Goal: Information Seeking & Learning: Learn about a topic

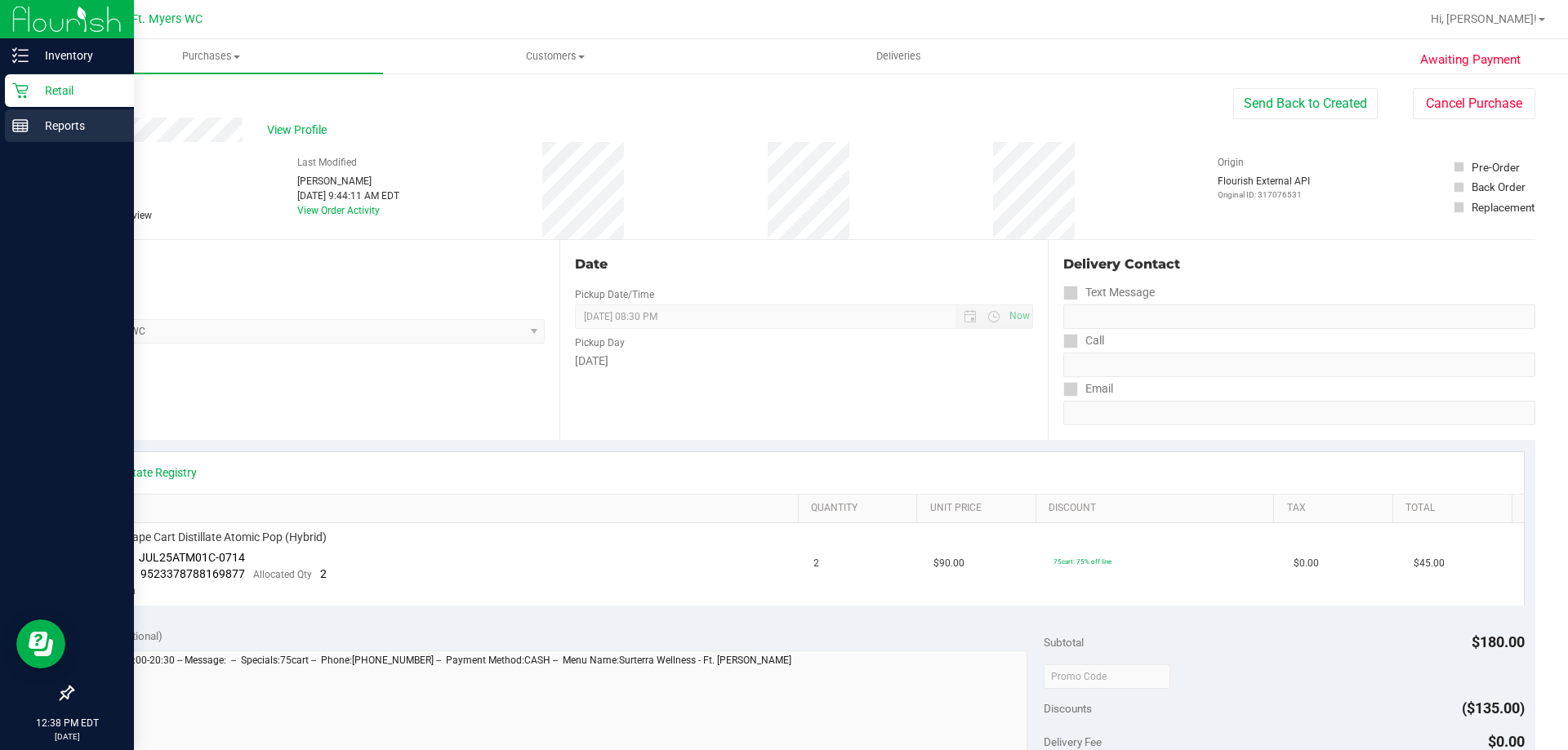
click at [34, 124] on p "Reports" at bounding box center [78, 126] width 98 height 20
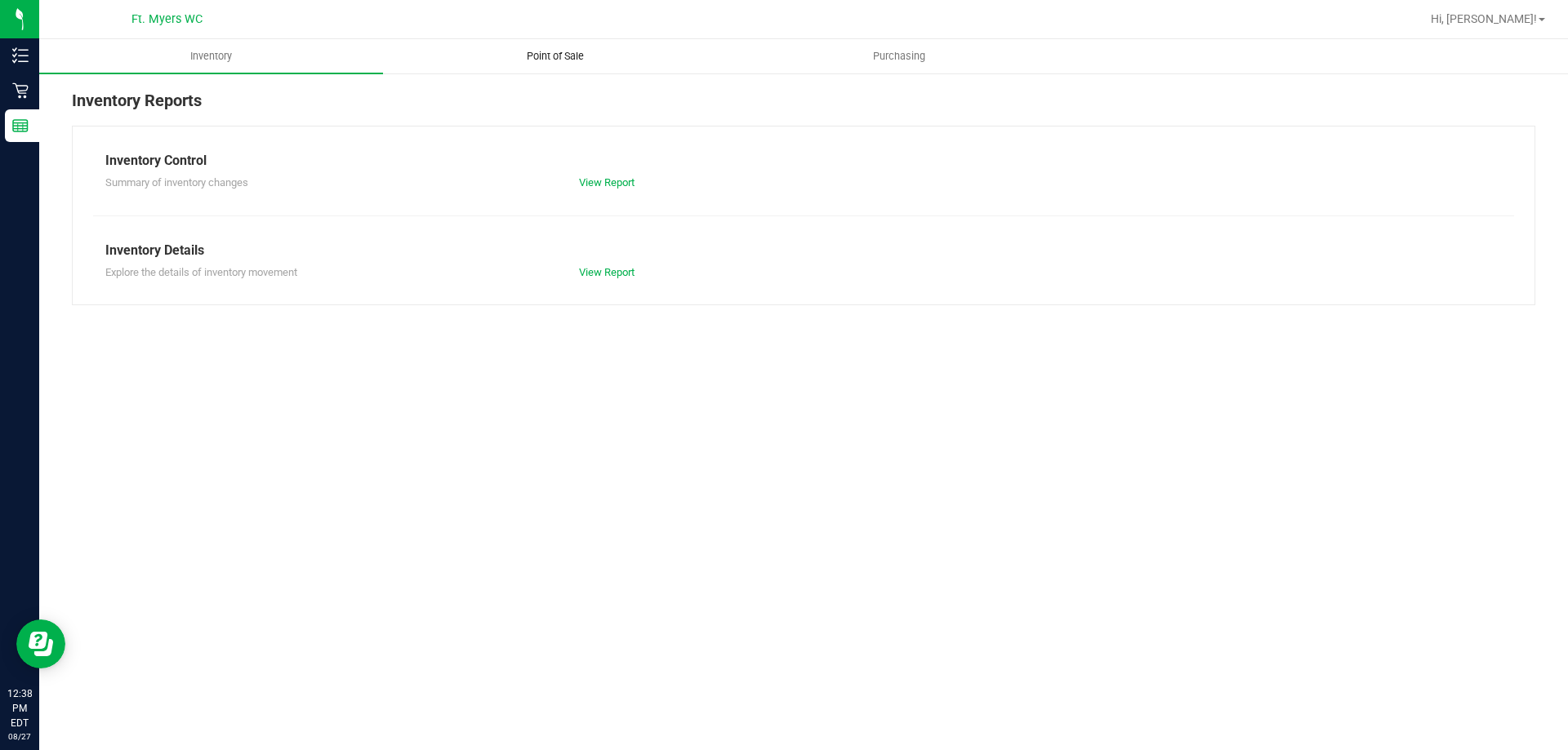
click at [594, 51] on span "Point of Sale" at bounding box center [555, 56] width 101 height 14
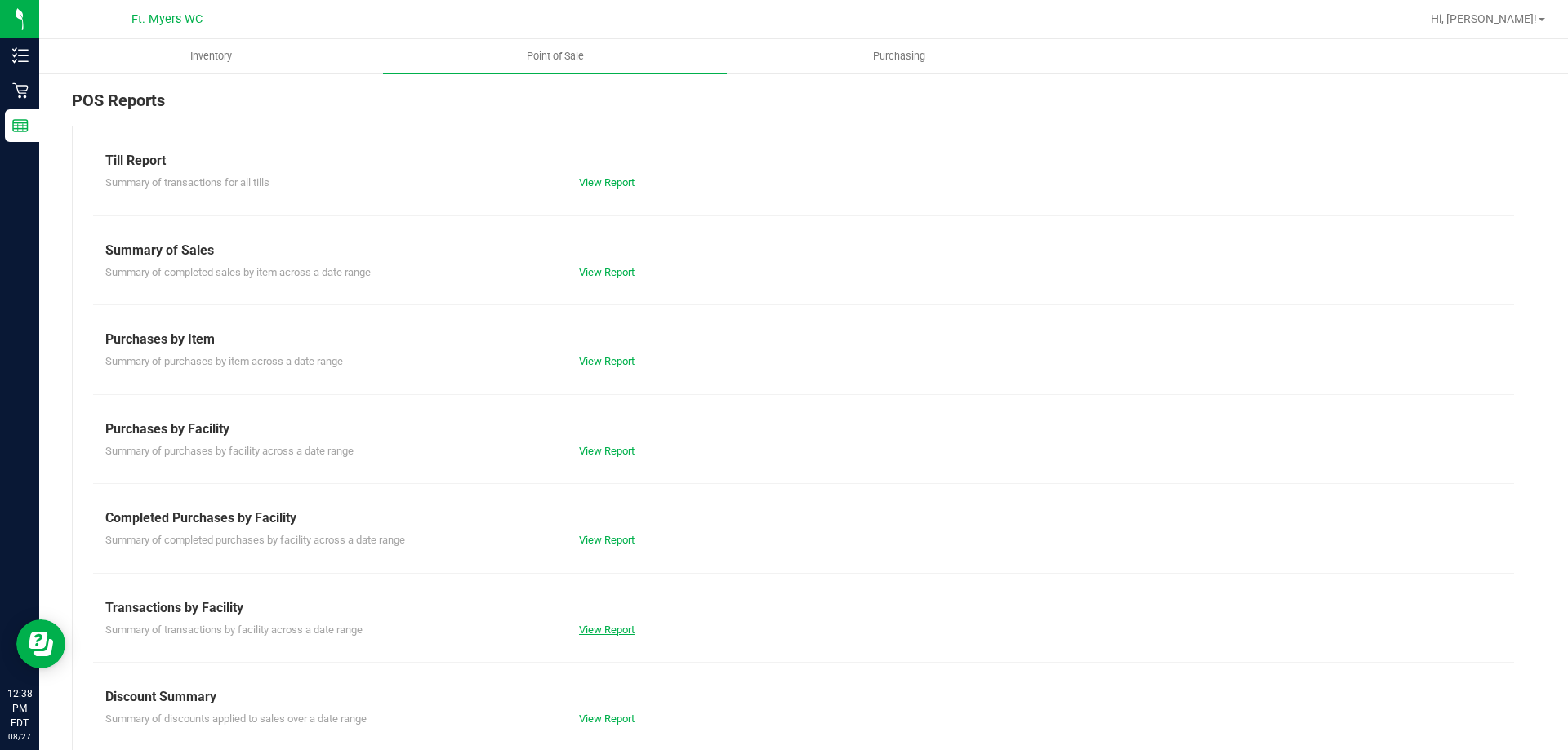
click at [614, 631] on link "View Report" at bounding box center [607, 630] width 55 height 13
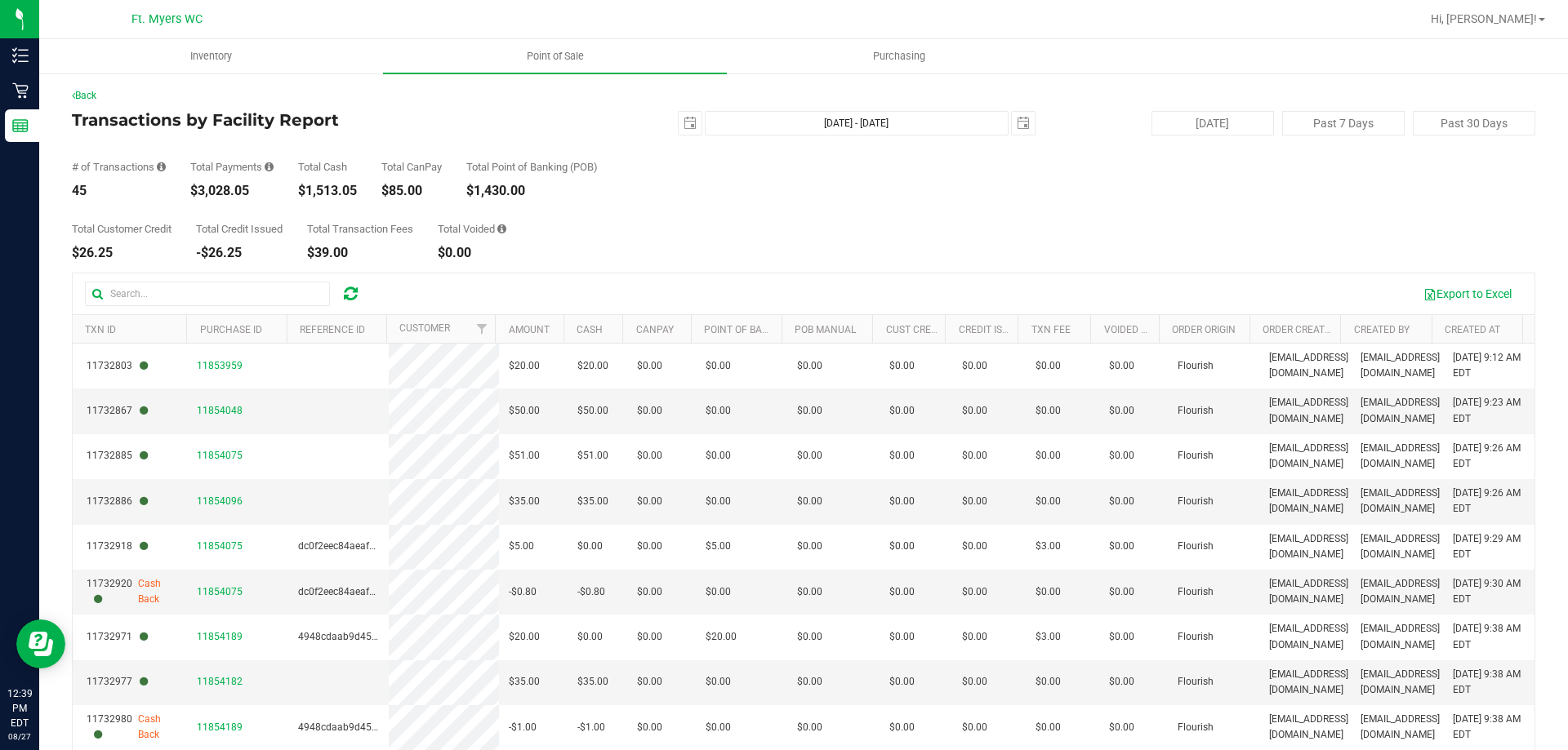
click at [515, 339] on th "Amount" at bounding box center [529, 330] width 68 height 29
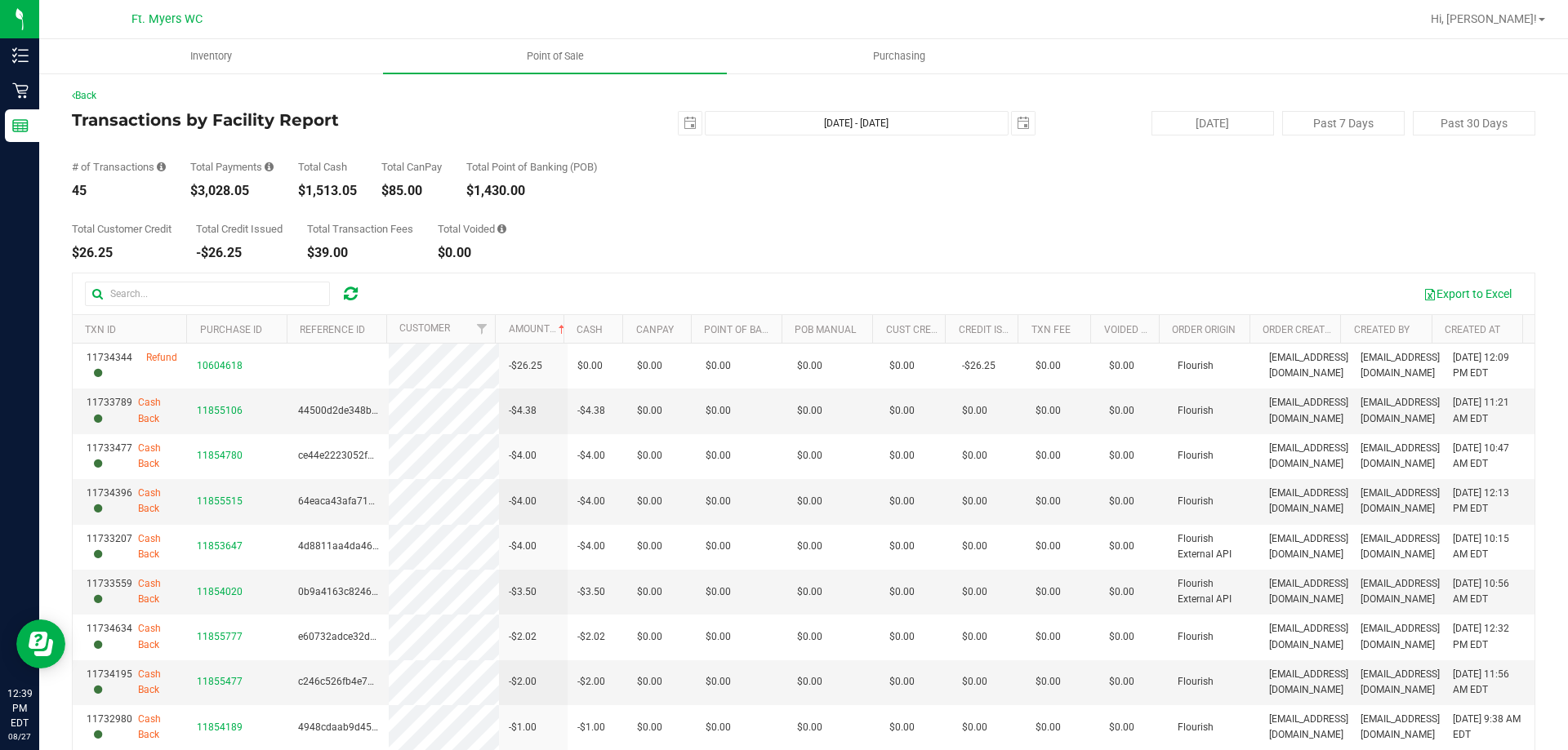
click at [520, 336] on th "Amount" at bounding box center [529, 330] width 68 height 29
